Goal: Information Seeking & Learning: Check status

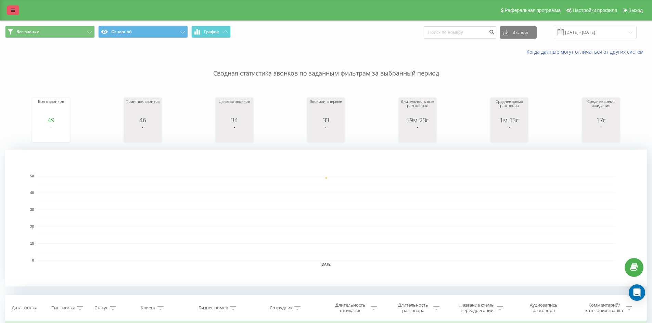
drag, startPoint x: 0, startPoint y: 0, endPoint x: 15, endPoint y: 7, distance: 16.4
click at [15, 7] on link at bounding box center [13, 10] width 12 height 10
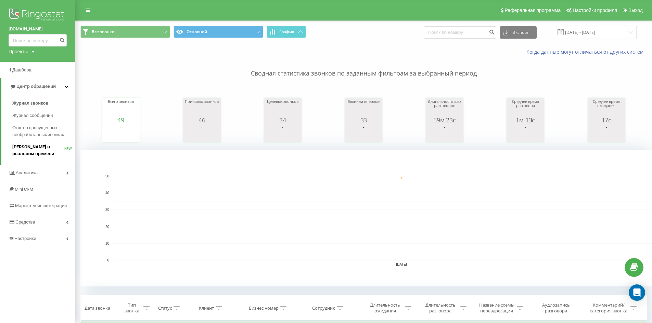
click at [42, 142] on link "Звонки в реальном времени NEW" at bounding box center [43, 150] width 63 height 19
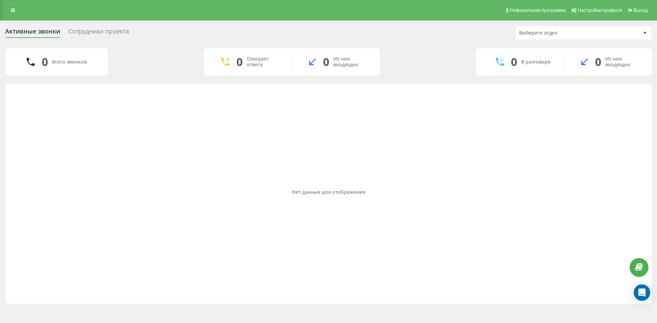
click at [119, 30] on div "Сотрудники проекта" at bounding box center [98, 33] width 61 height 11
click at [108, 32] on div "Сотрудники проекта" at bounding box center [98, 33] width 61 height 11
click at [109, 32] on div "Сотрудники проекта" at bounding box center [98, 33] width 61 height 11
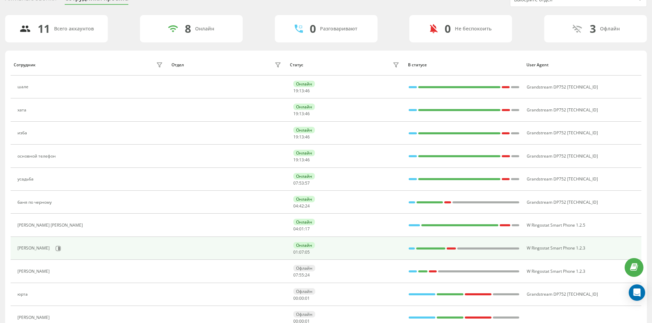
scroll to position [34, 0]
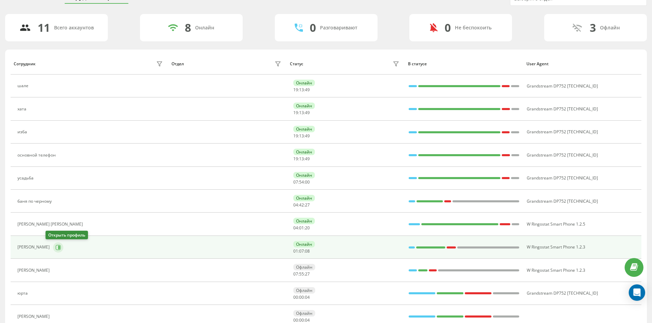
click at [53, 244] on button at bounding box center [58, 248] width 10 height 10
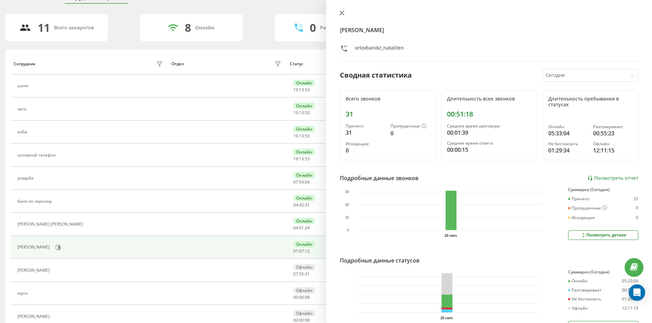
click at [341, 14] on icon at bounding box center [342, 13] width 4 height 4
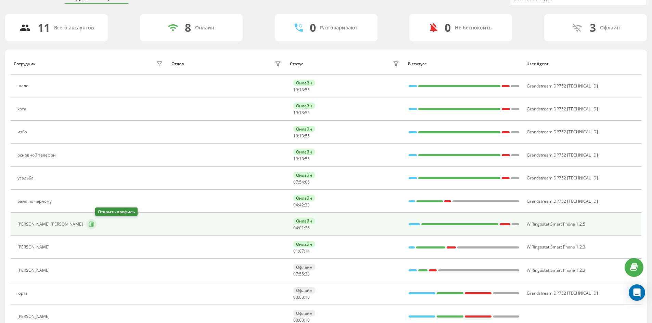
click at [94, 224] on icon at bounding box center [91, 224] width 5 height 5
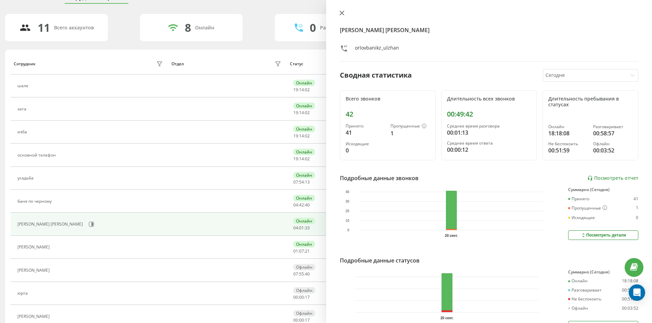
click at [344, 12] on icon at bounding box center [342, 13] width 5 height 5
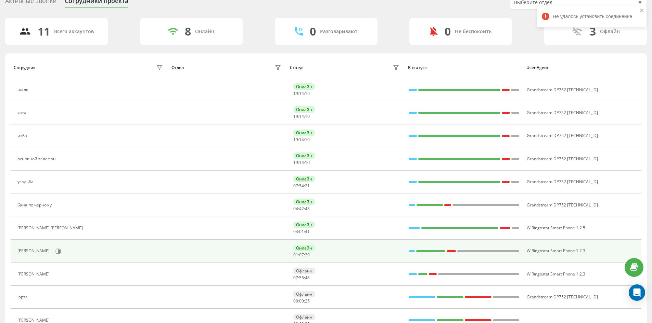
scroll to position [65, 0]
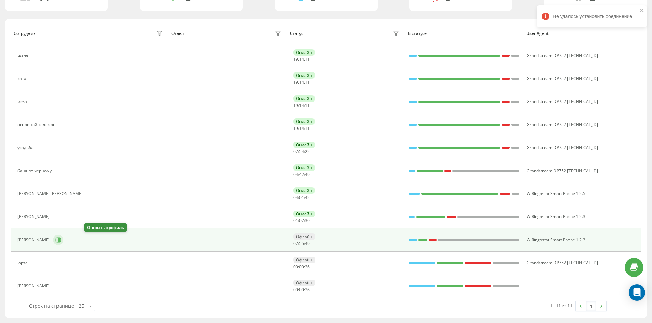
click at [60, 239] on icon at bounding box center [59, 240] width 2 height 3
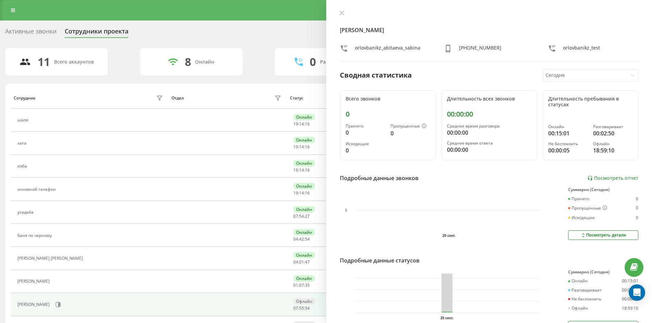
click at [343, 9] on div "Абитаева Сабина Жасуланкызы orlovbanikz_abitaeva_sabina +77025622147 orlovbanik…" at bounding box center [489, 161] width 326 height 323
click at [341, 12] on icon at bounding box center [342, 13] width 4 height 4
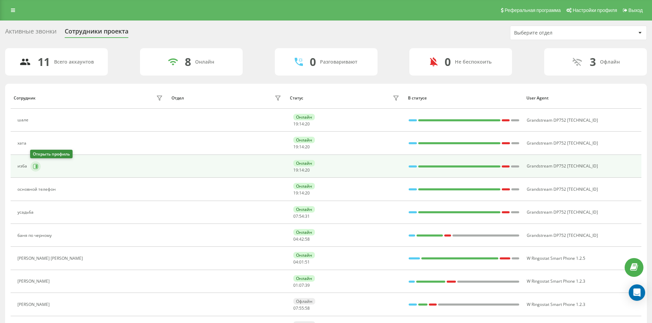
click at [34, 166] on icon at bounding box center [35, 166] width 5 height 5
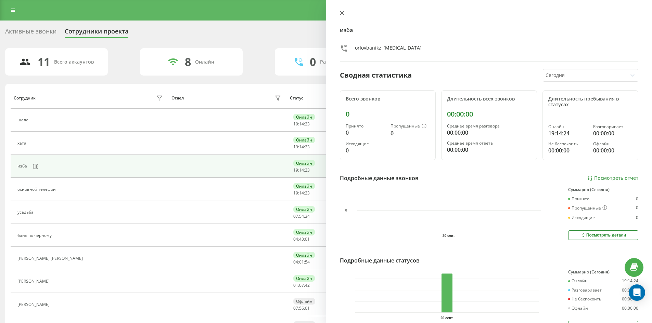
click at [341, 13] on icon at bounding box center [342, 13] width 5 height 5
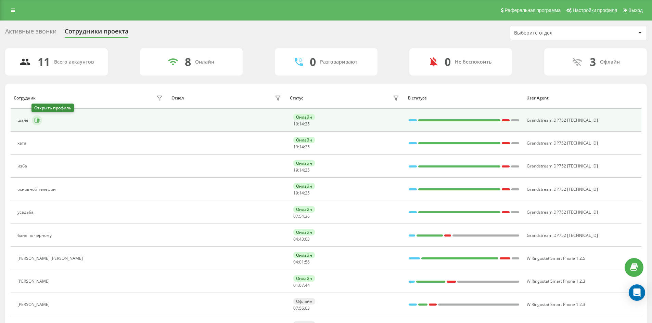
click at [33, 119] on button at bounding box center [37, 120] width 10 height 10
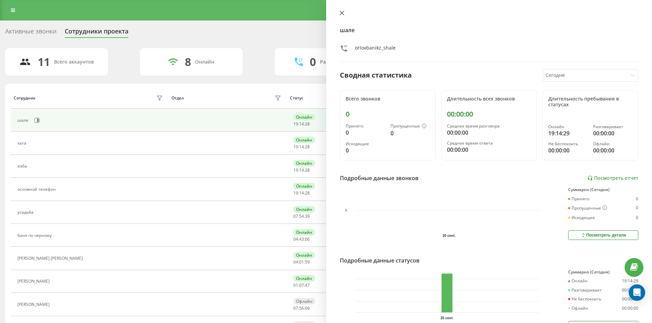
click at [341, 12] on icon at bounding box center [342, 13] width 5 height 5
